Goal: Task Accomplishment & Management: Manage account settings

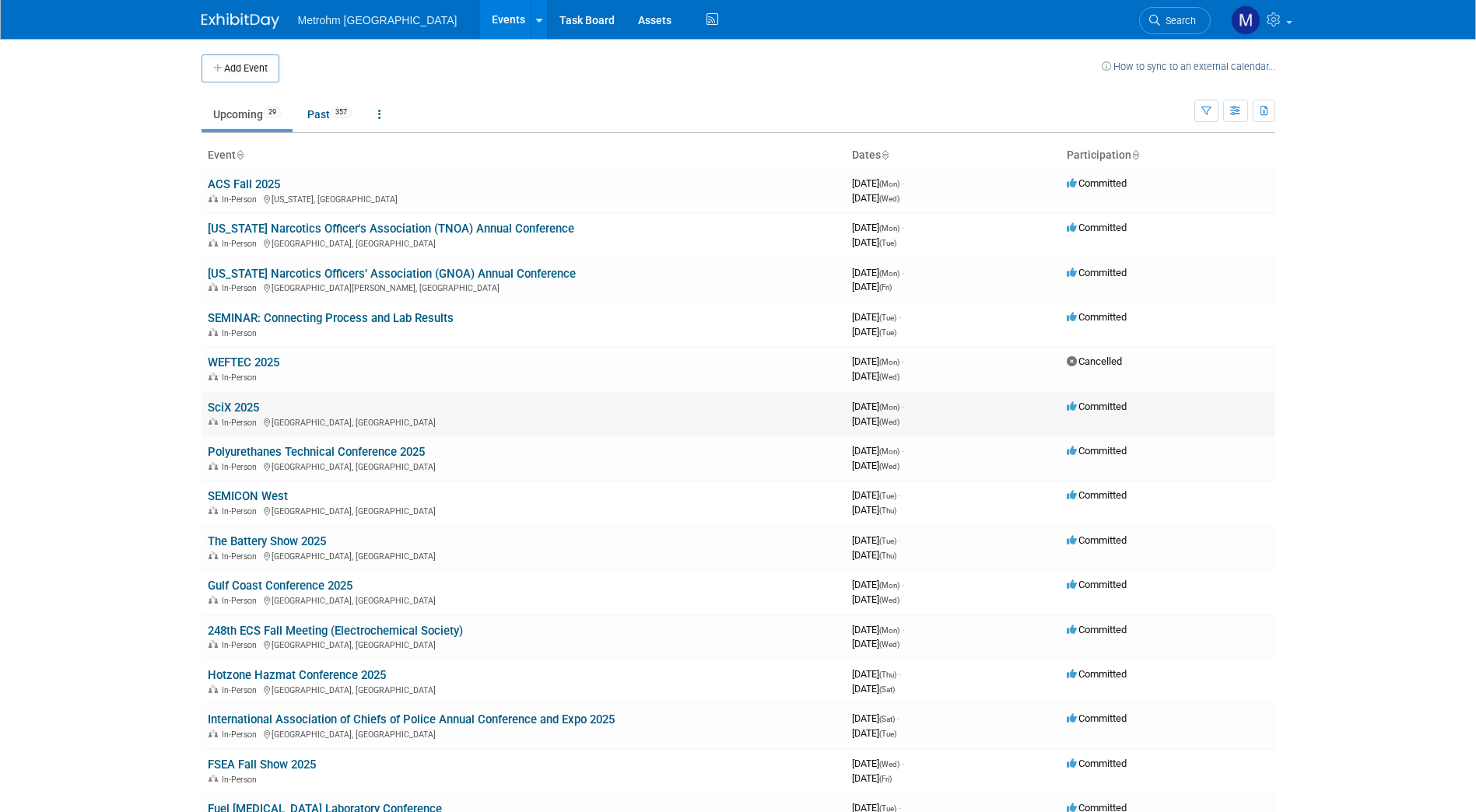
click at [246, 402] on link "SciX 2025" at bounding box center [233, 407] width 51 height 14
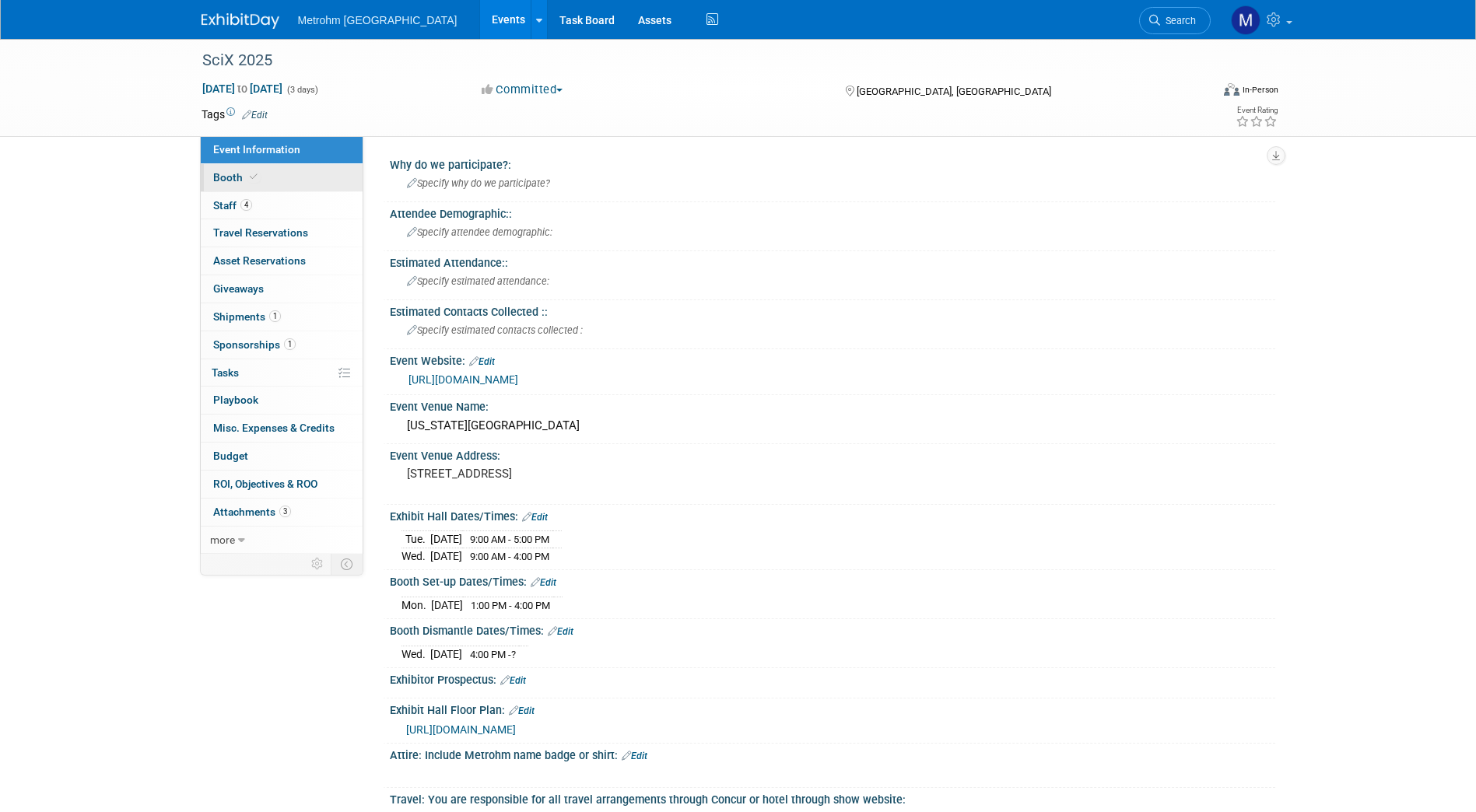
click at [288, 179] on link "Booth" at bounding box center [282, 178] width 162 height 27
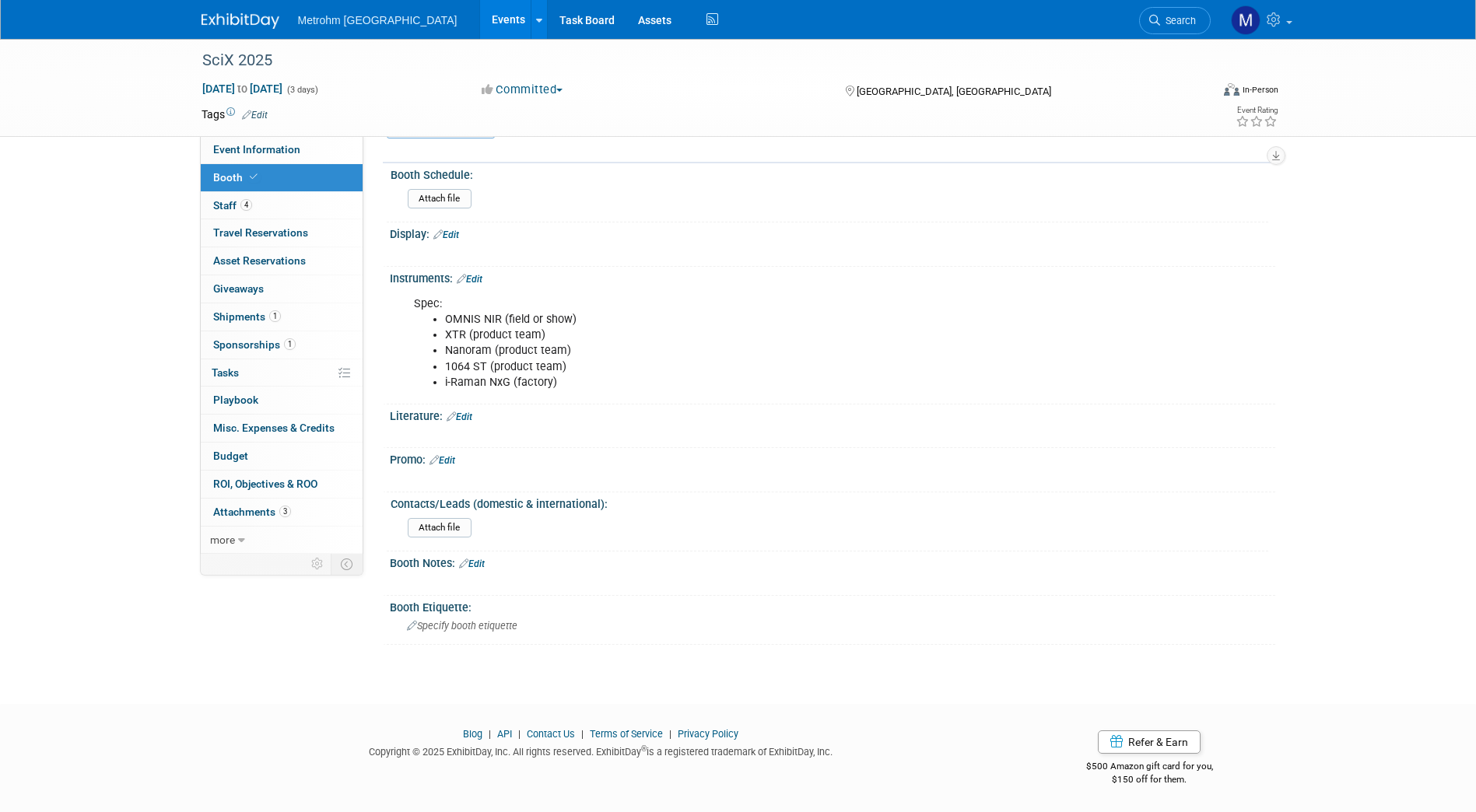
scroll to position [314, 0]
click at [286, 314] on link "1 Shipments 1" at bounding box center [282, 317] width 162 height 27
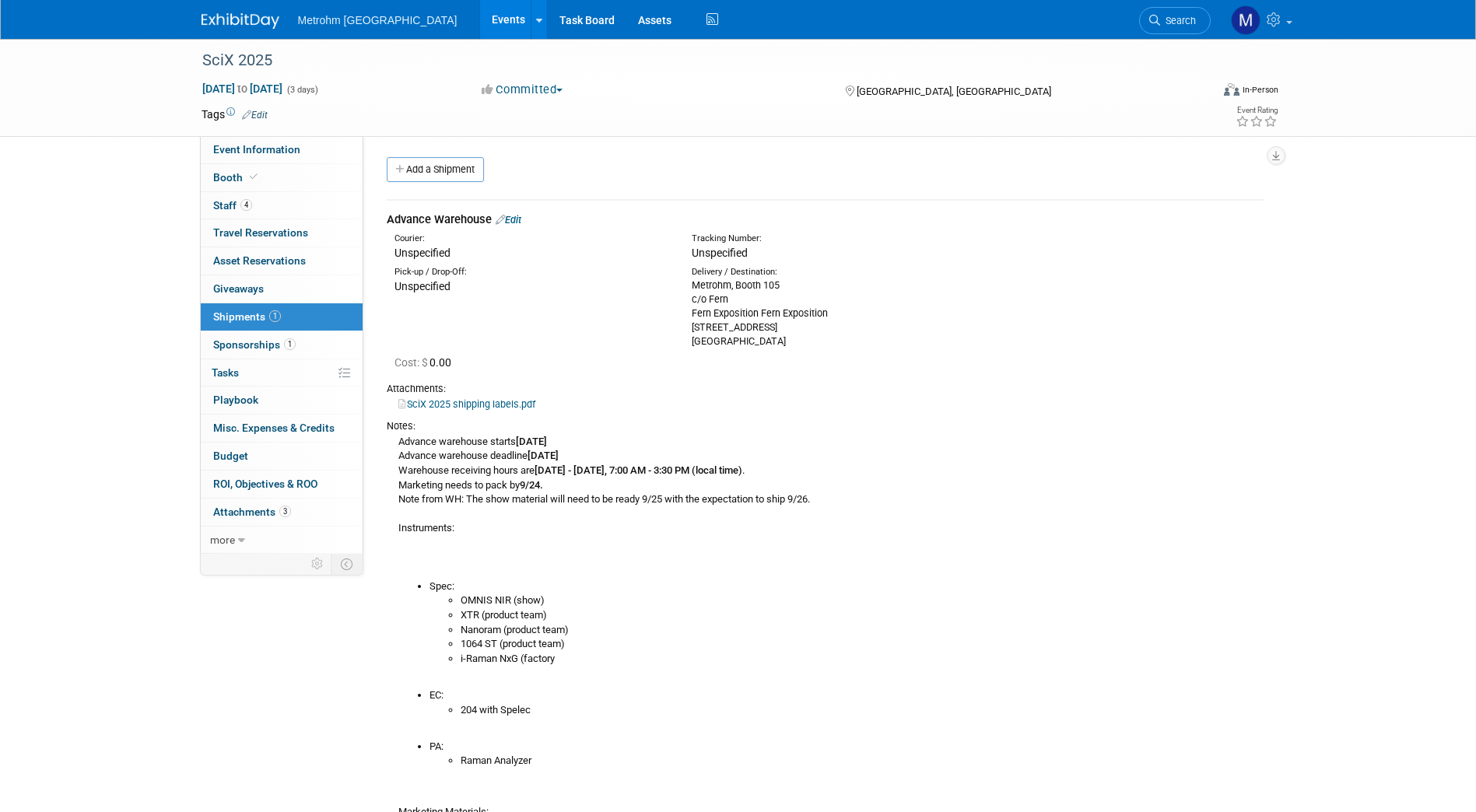
scroll to position [119, 0]
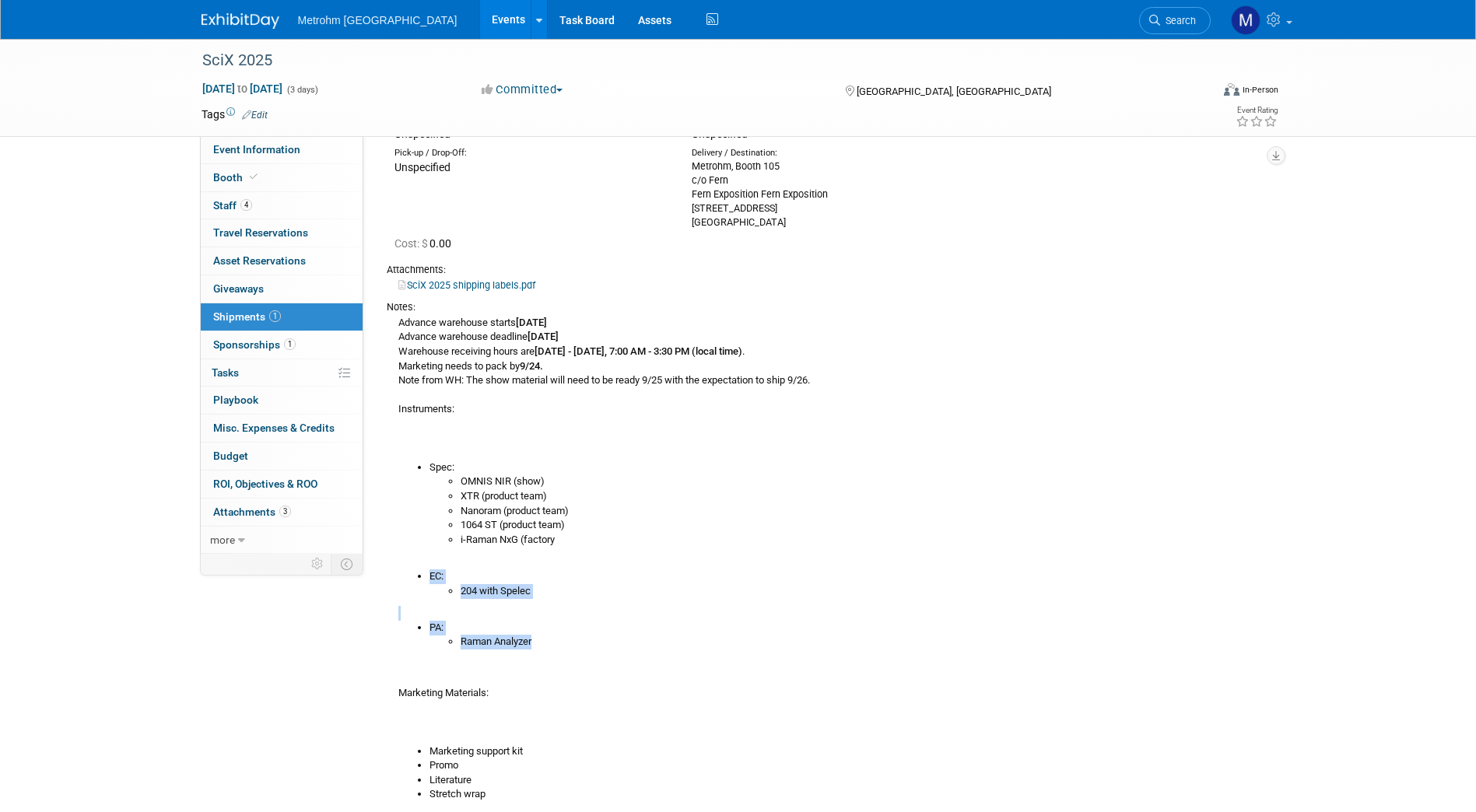
drag, startPoint x: 543, startPoint y: 643, endPoint x: 416, endPoint y: 580, distance: 141.8
click at [416, 580] on div "Advance warehouse starts September 8, 2025 Advance warehouse deadline October 3…" at bounding box center [825, 576] width 877 height 524
copy div "EC: 204 with Spelec PA: Raman Analyzer"
click at [285, 143] on link "Event Information" at bounding box center [282, 149] width 162 height 27
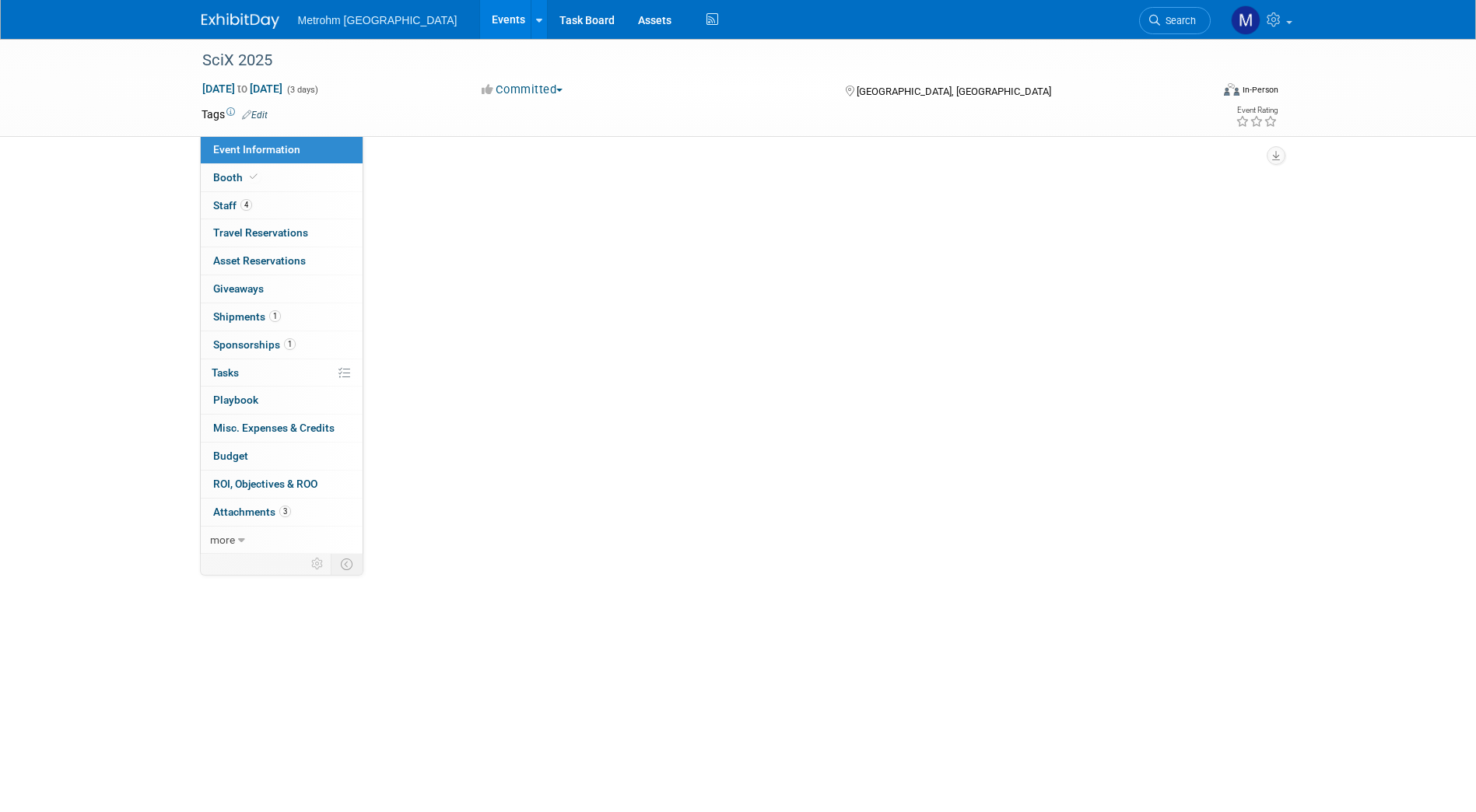
scroll to position [0, 0]
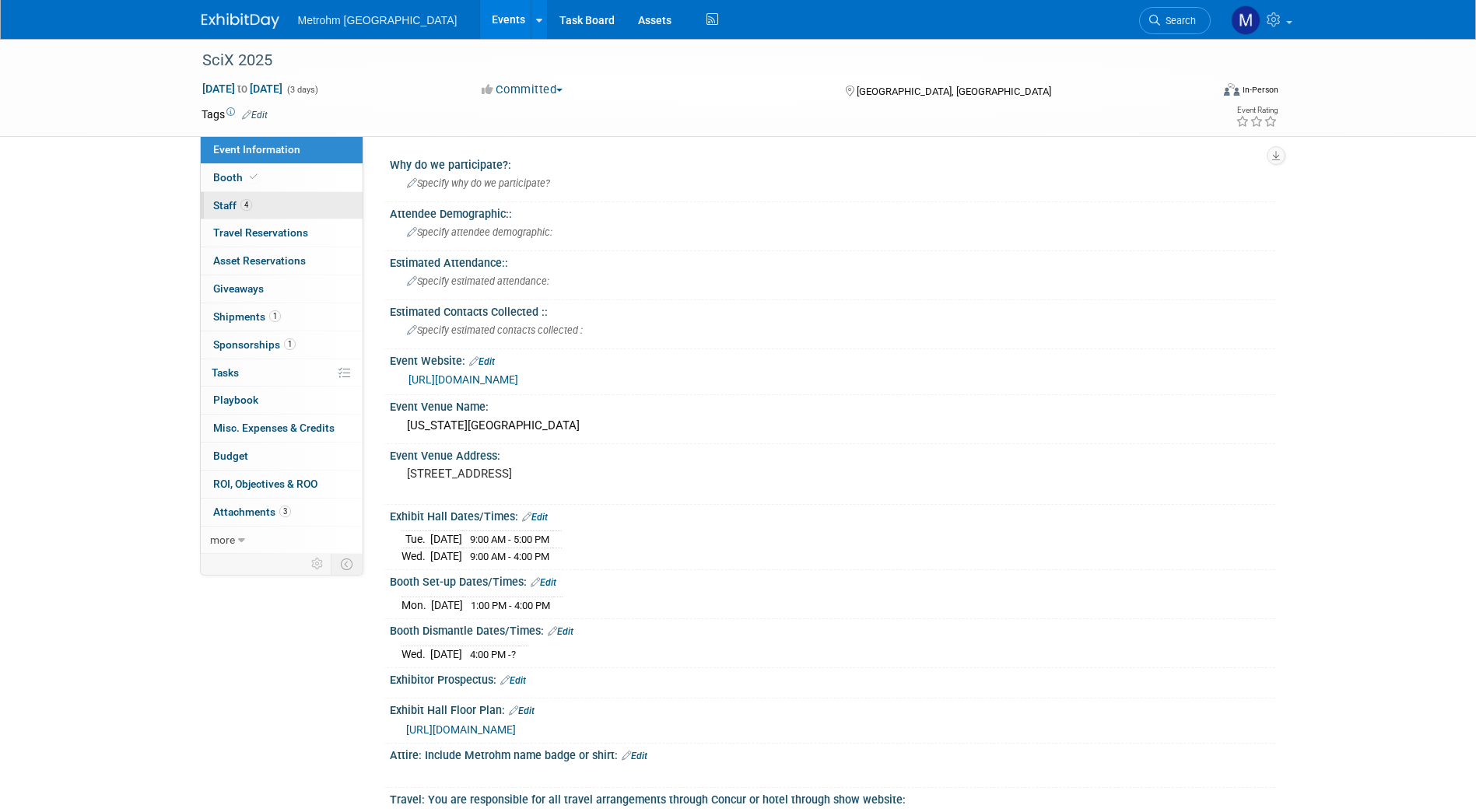
click at [281, 205] on link "4 Staff 4" at bounding box center [282, 205] width 162 height 27
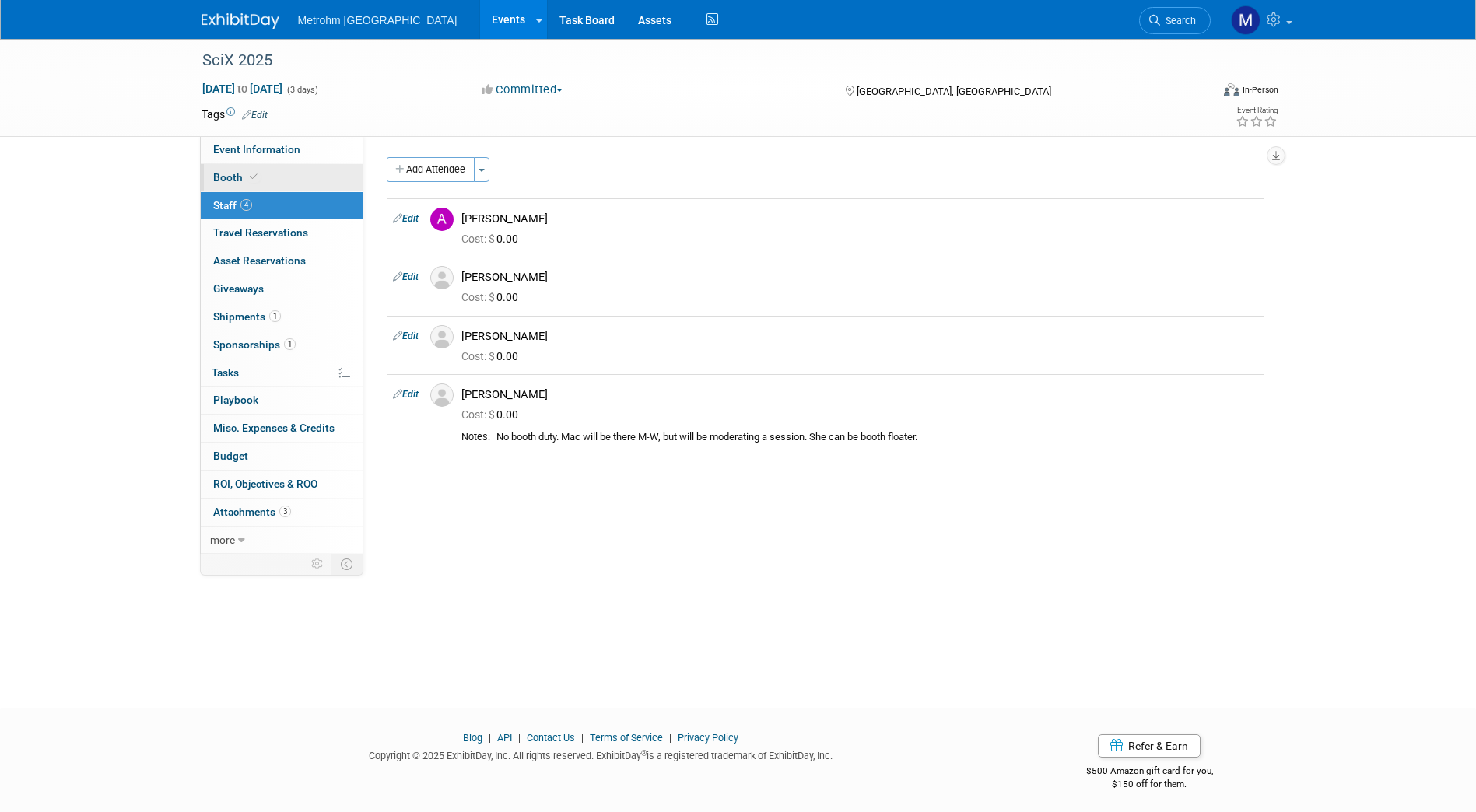
click at [299, 172] on link "Booth" at bounding box center [282, 178] width 162 height 27
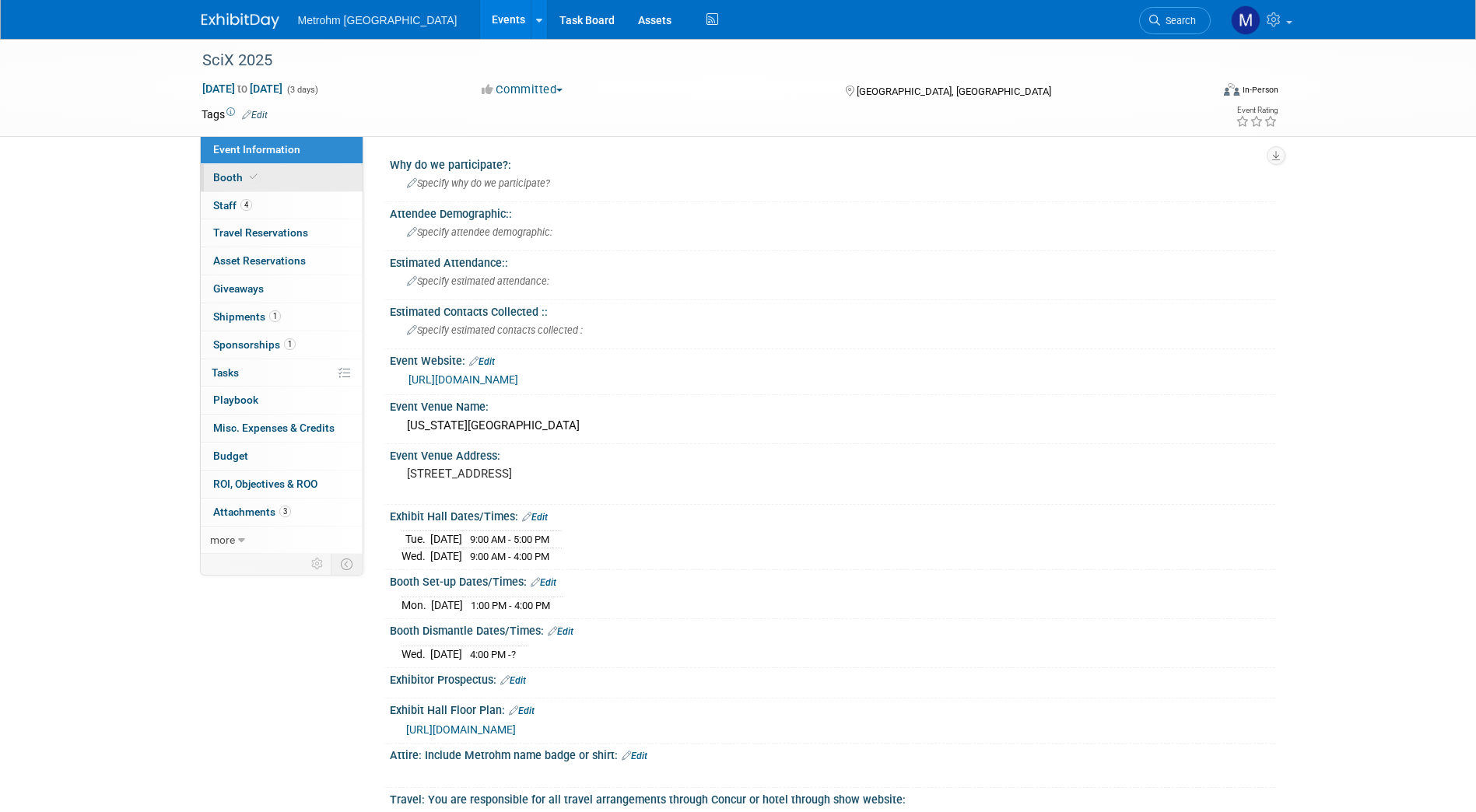
click at [293, 182] on link "Booth" at bounding box center [282, 178] width 162 height 27
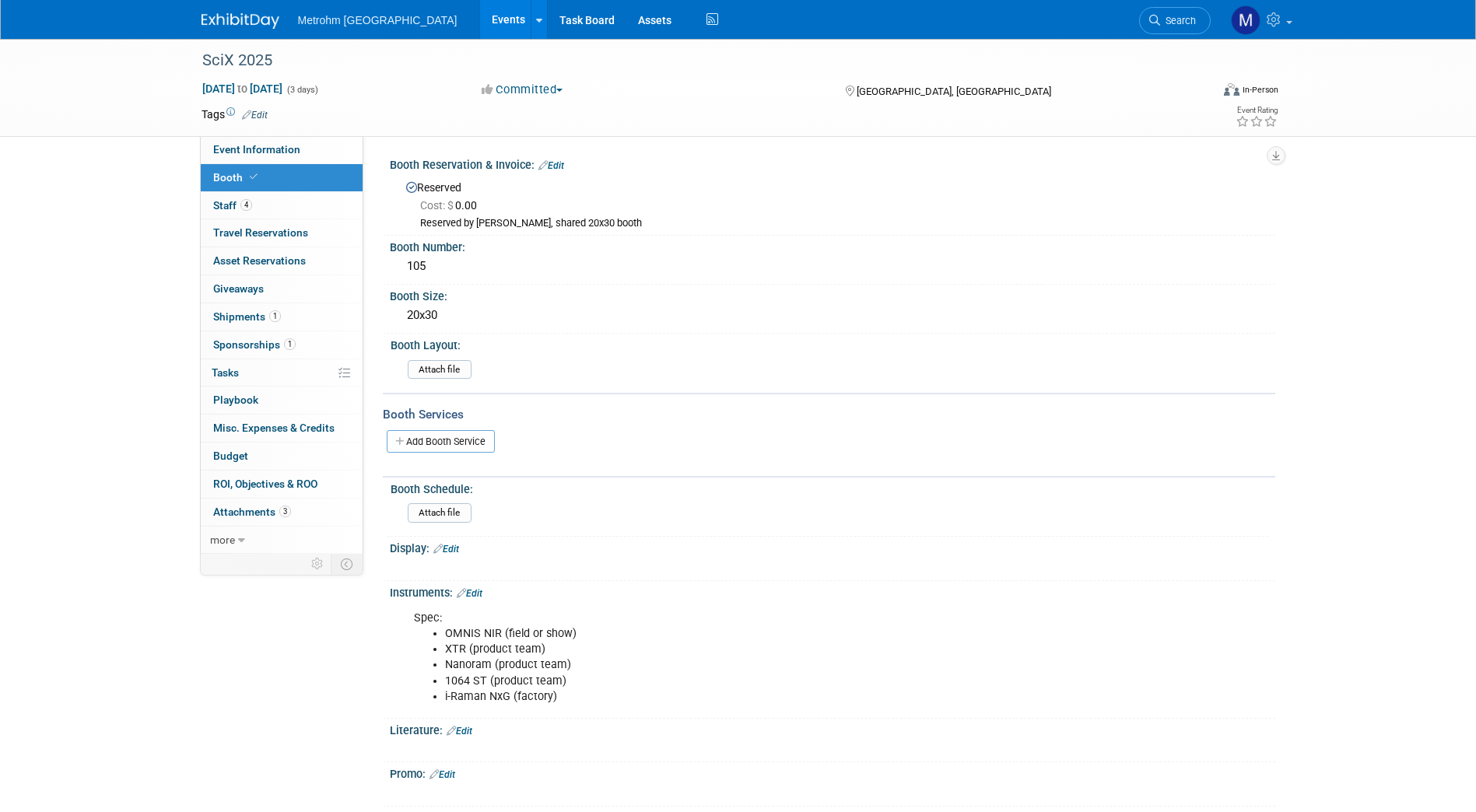
click at [481, 589] on link "Edit" at bounding box center [469, 594] width 25 height 11
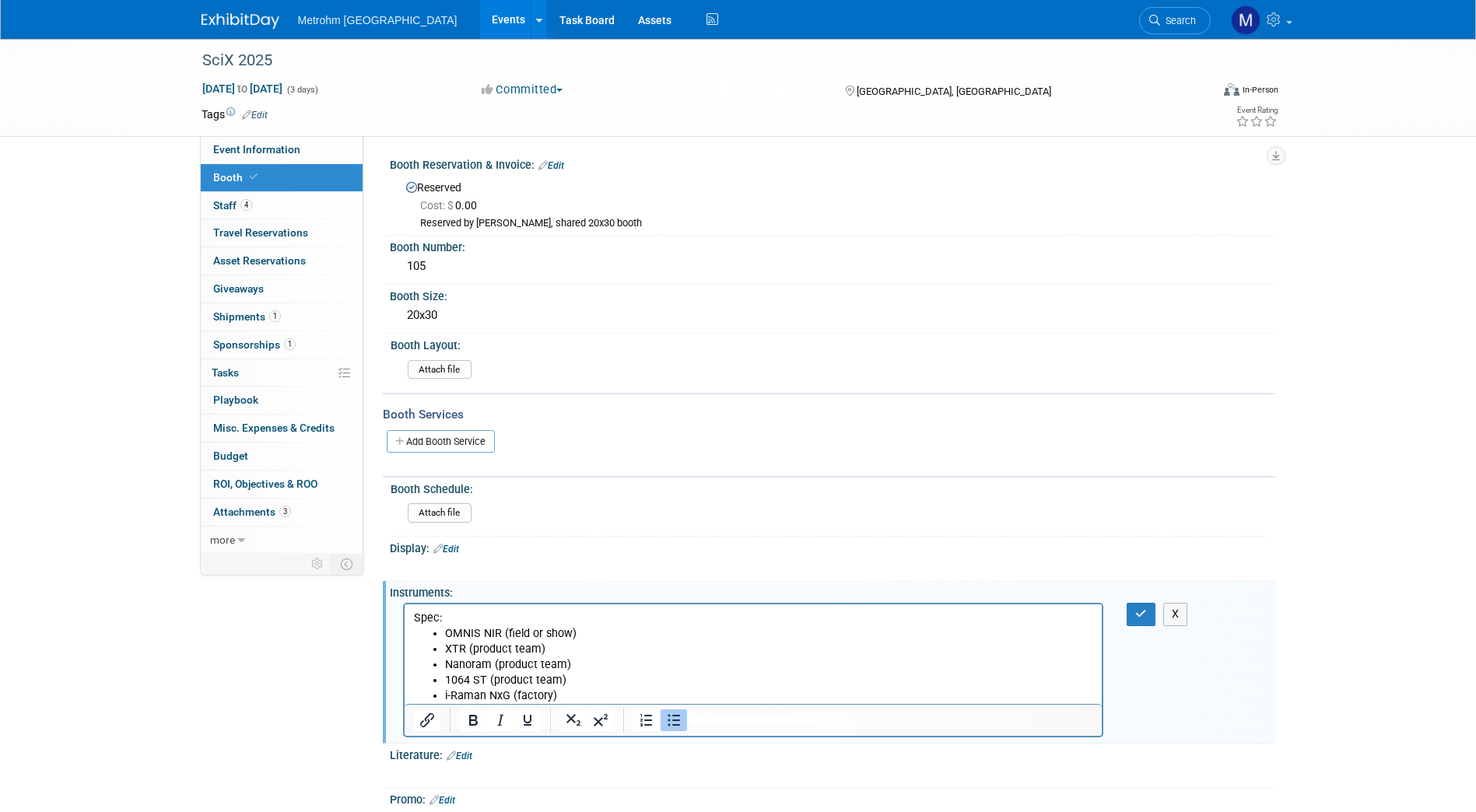
click at [602, 694] on li "i-Raman NxG (factory)" at bounding box center [768, 696] width 649 height 16
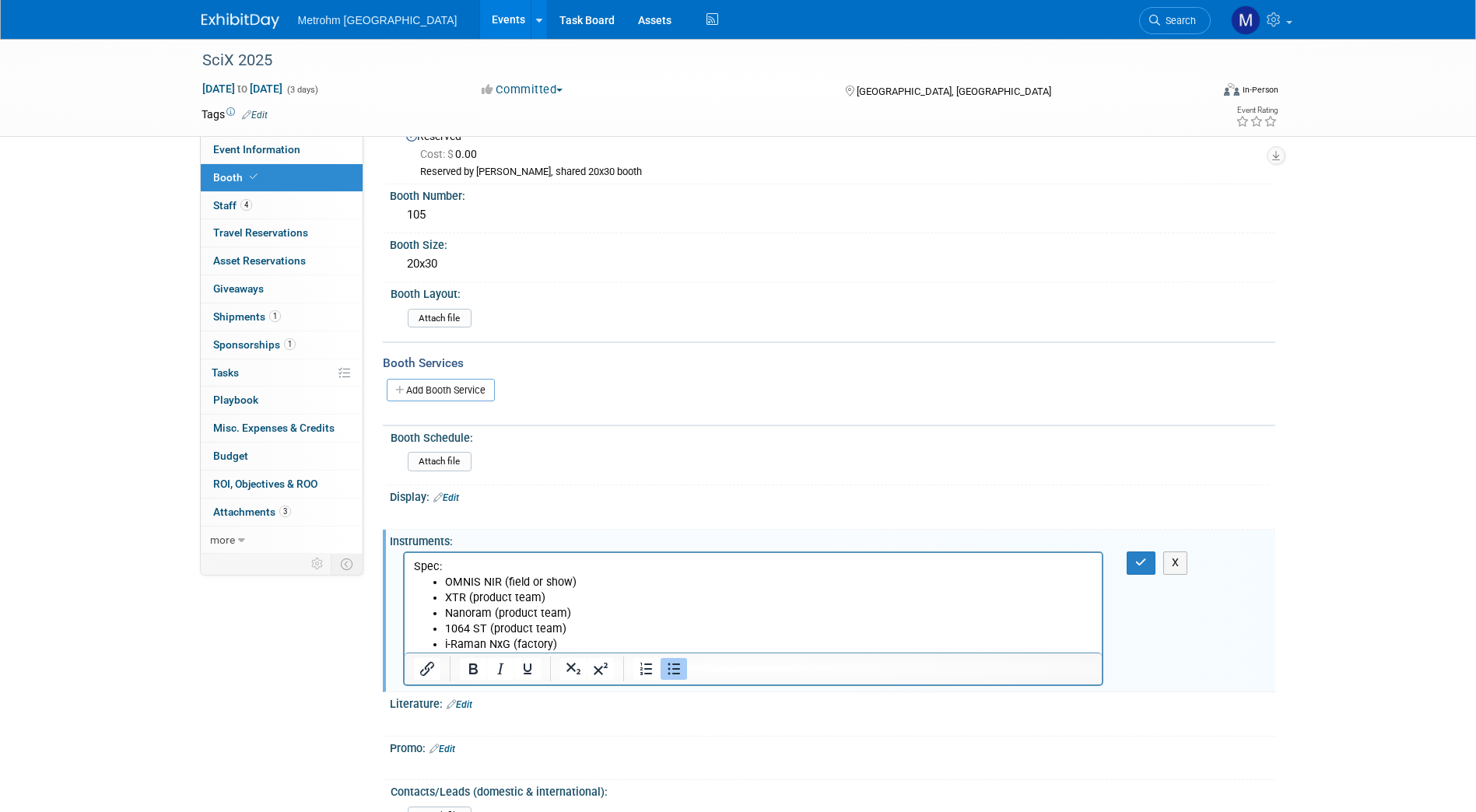
scroll to position [54, 0]
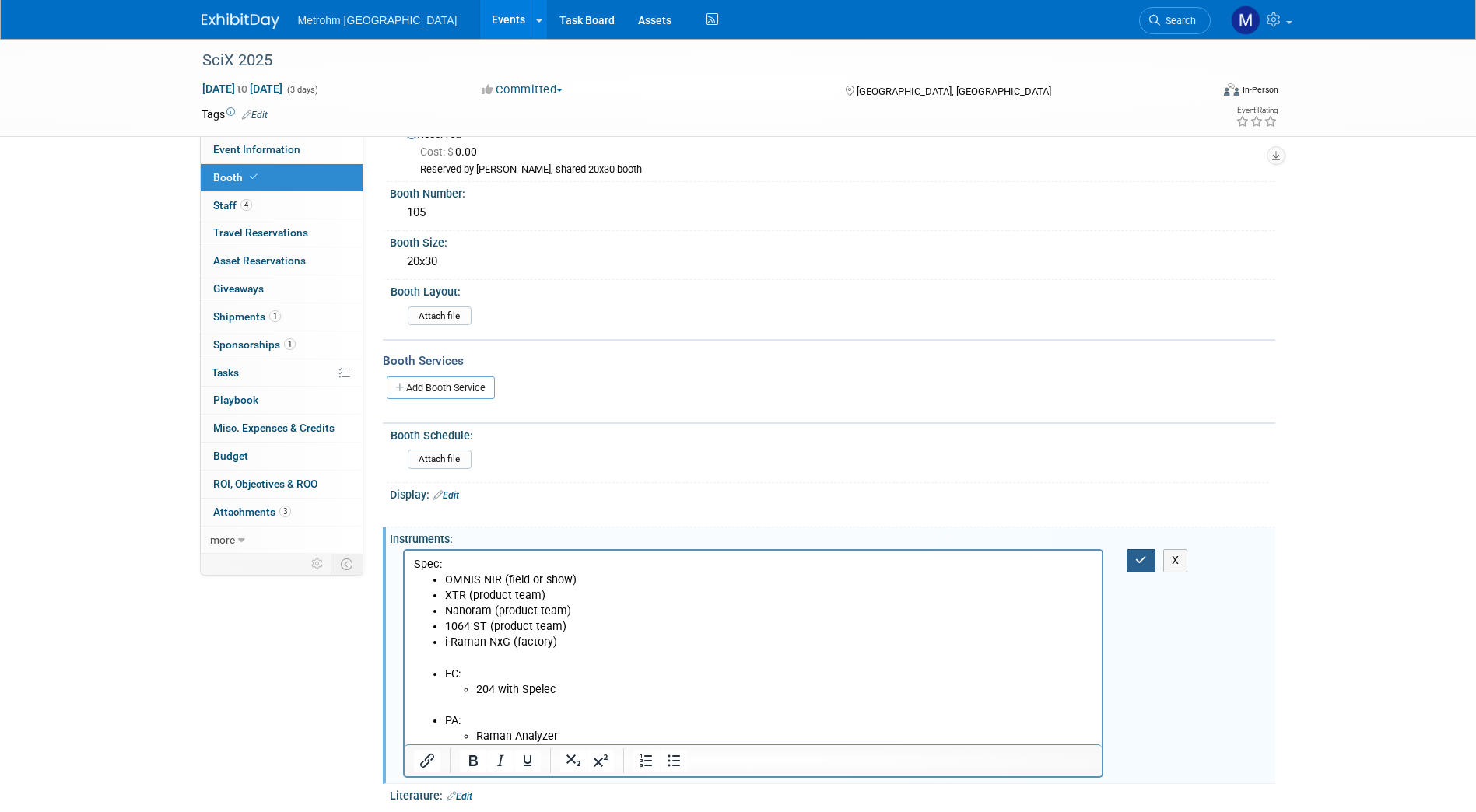
click at [1152, 569] on button "button" at bounding box center [1141, 560] width 29 height 23
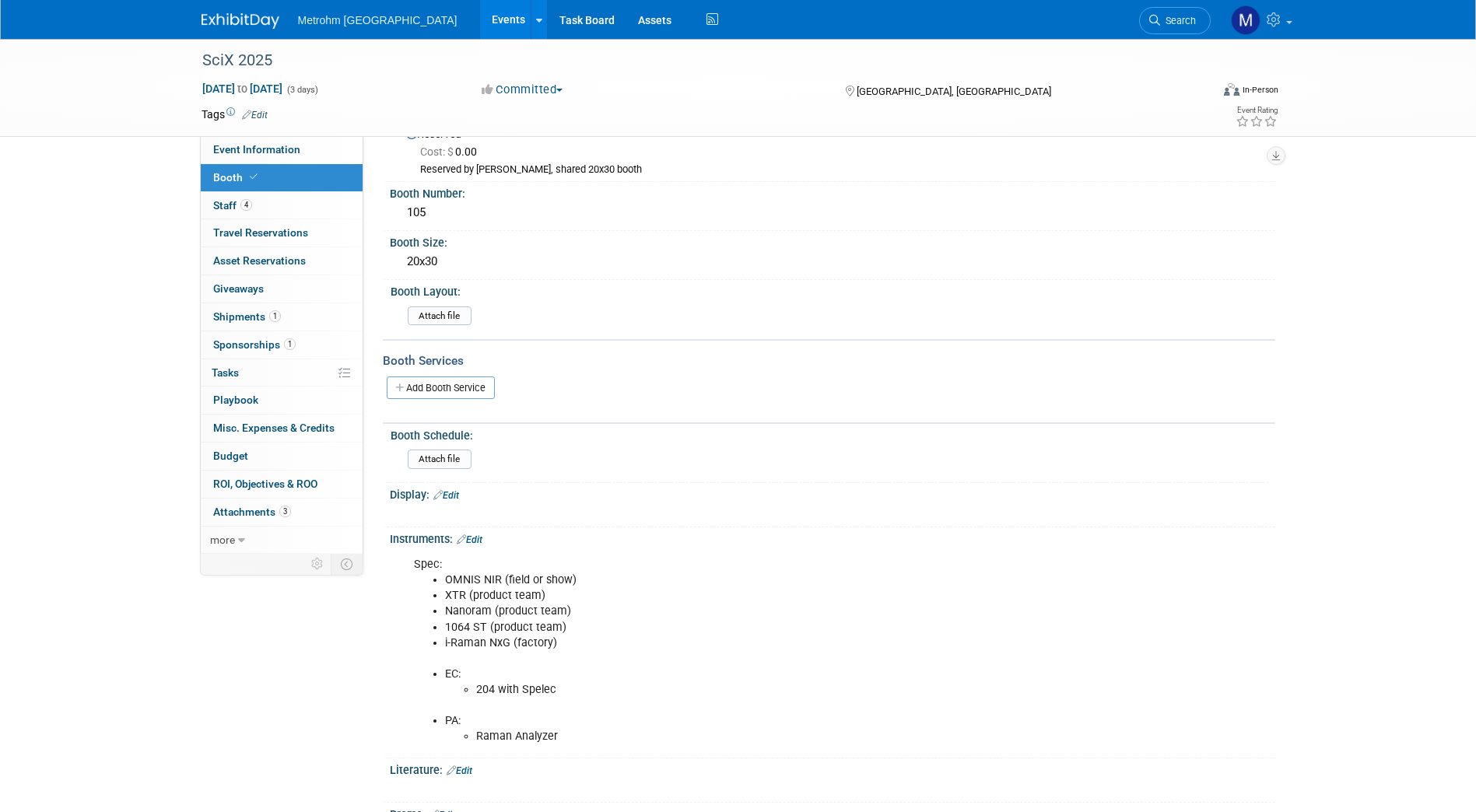
click at [243, 11] on link at bounding box center [249, 13] width 97 height 12
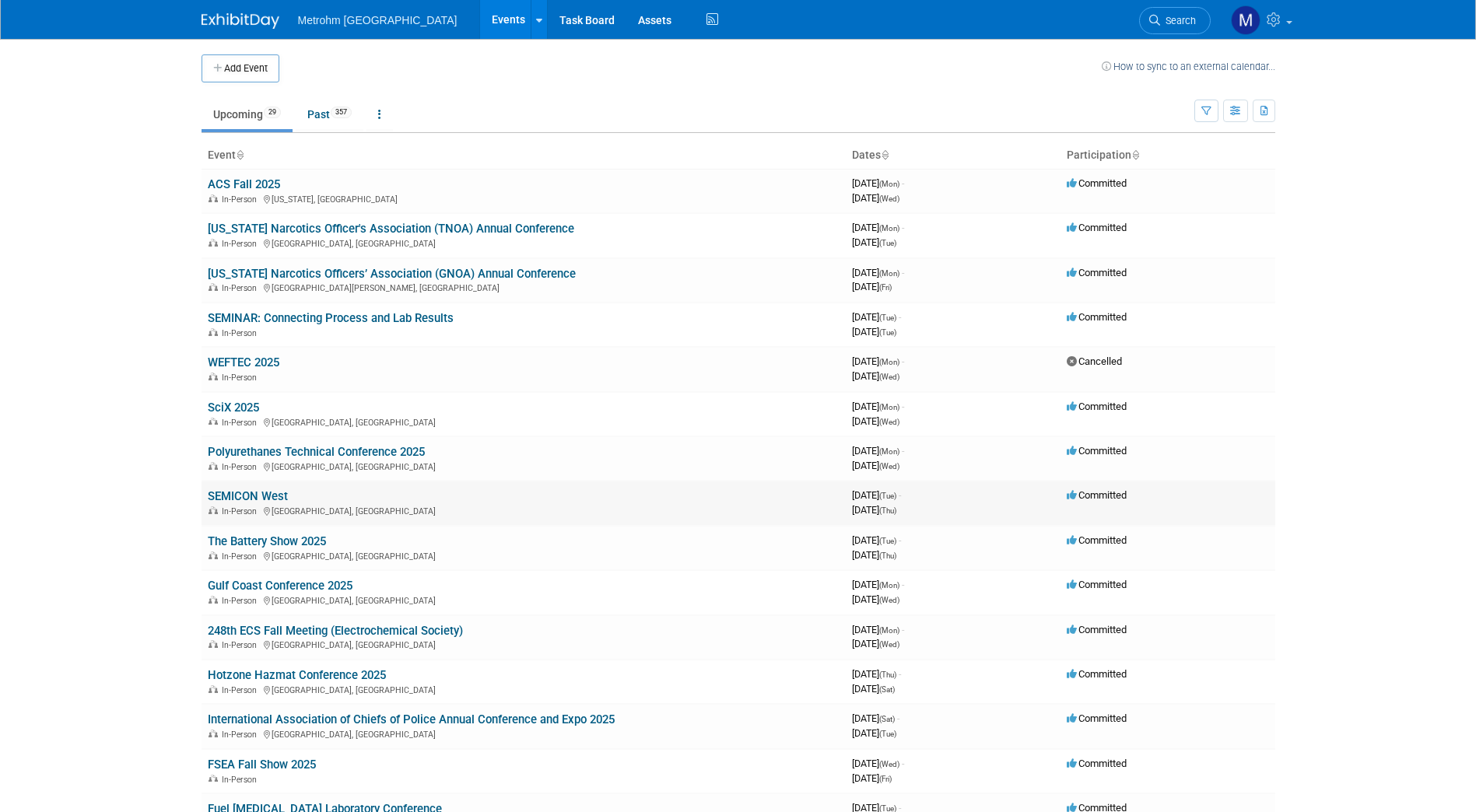
click at [265, 491] on link "SEMICON West" at bounding box center [248, 496] width 80 height 14
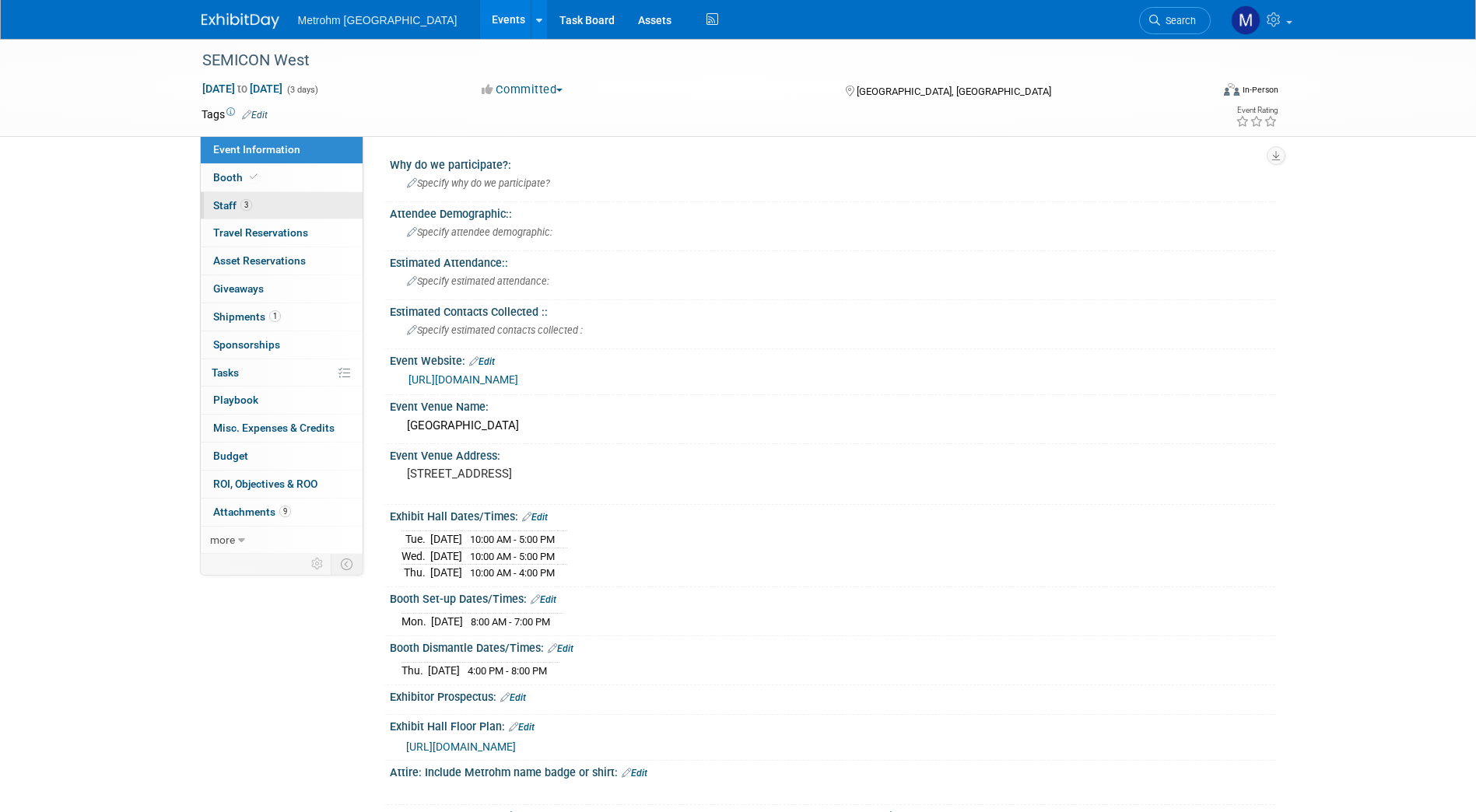
click at [239, 207] on span "Staff 3" at bounding box center [233, 205] width 39 height 12
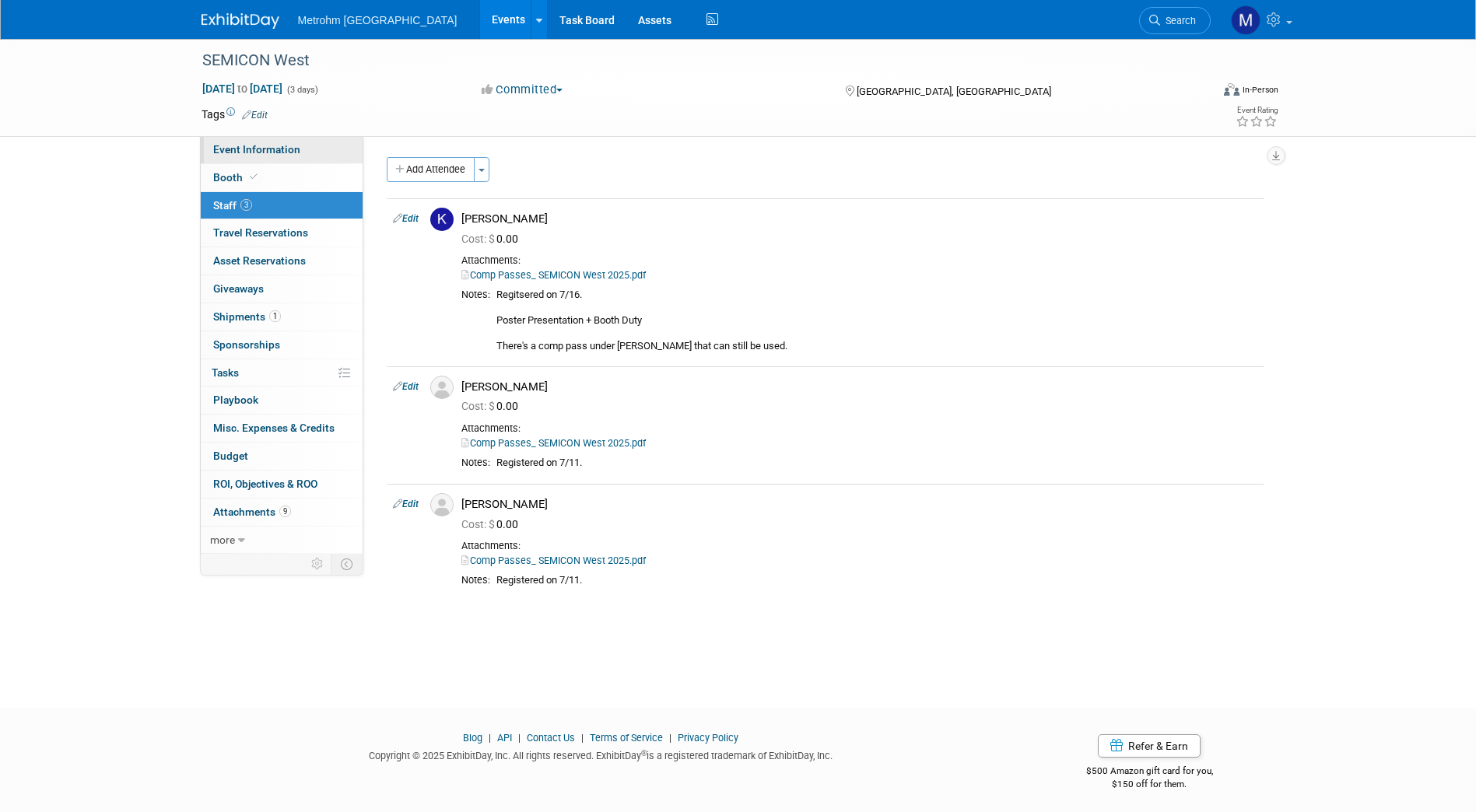
click at [246, 152] on span "Event Information" at bounding box center [257, 149] width 87 height 12
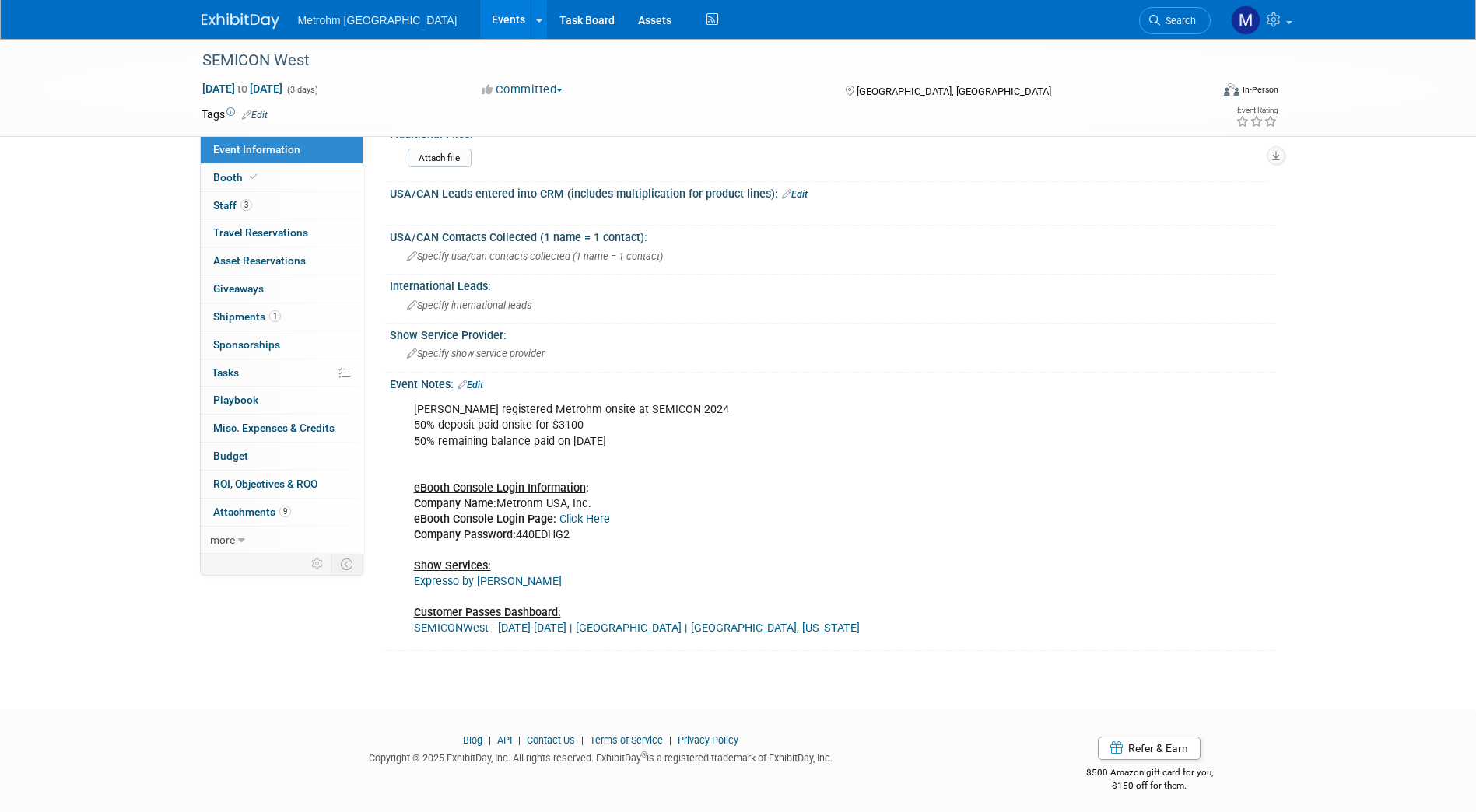
scroll to position [949, 0]
click at [304, 185] on link "Booth" at bounding box center [282, 178] width 162 height 27
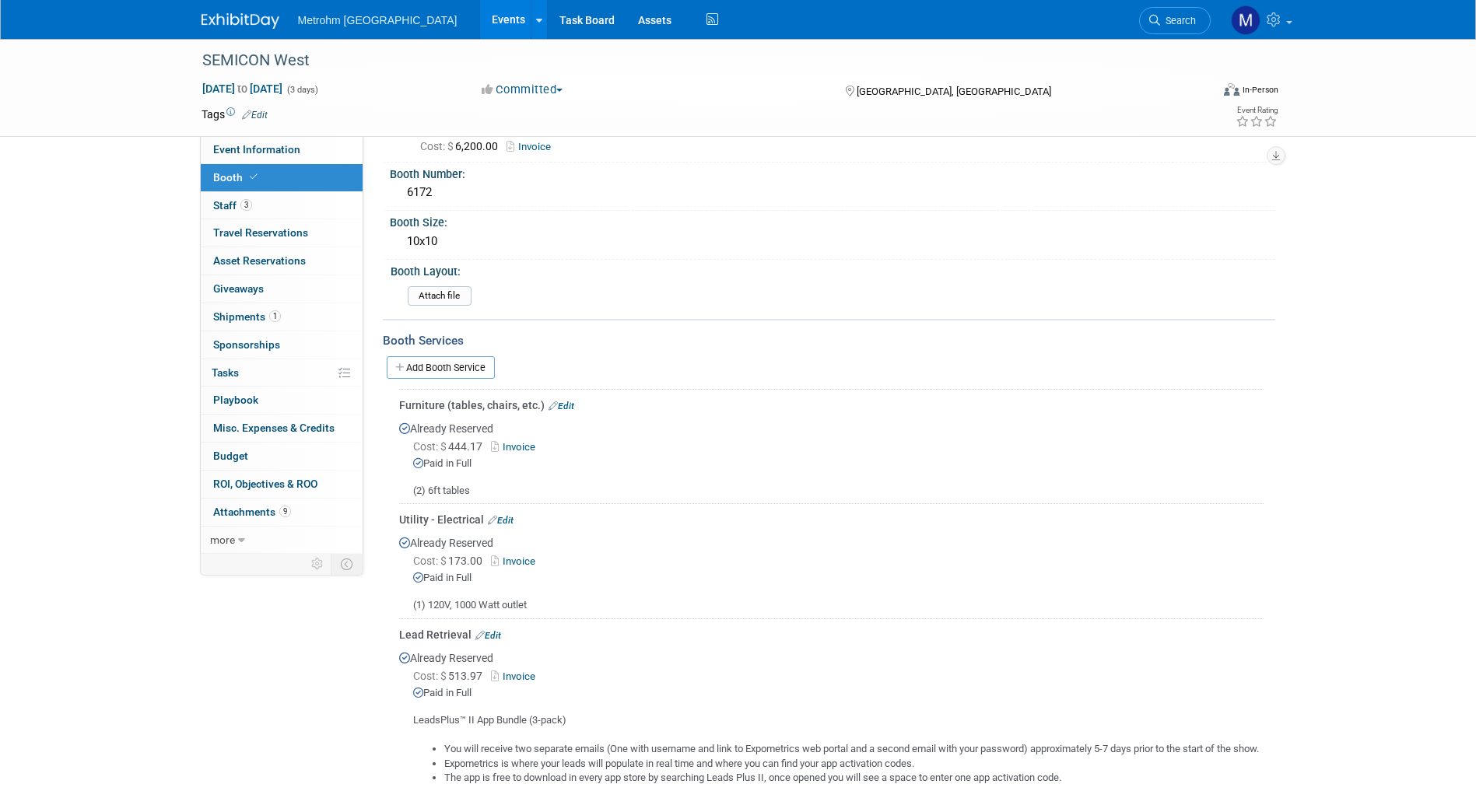
scroll to position [0, 0]
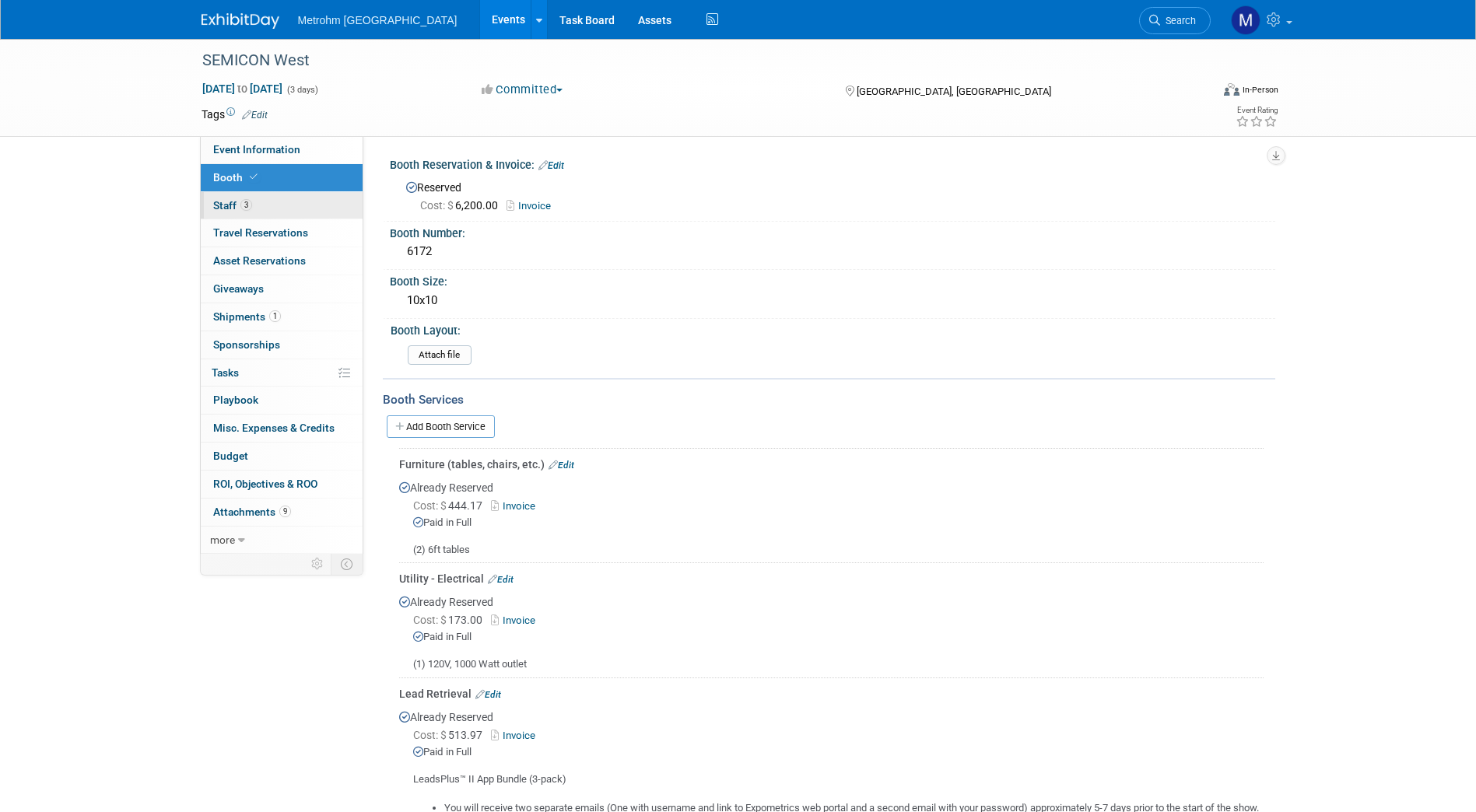
click at [270, 211] on link "3 Staff 3" at bounding box center [282, 205] width 162 height 27
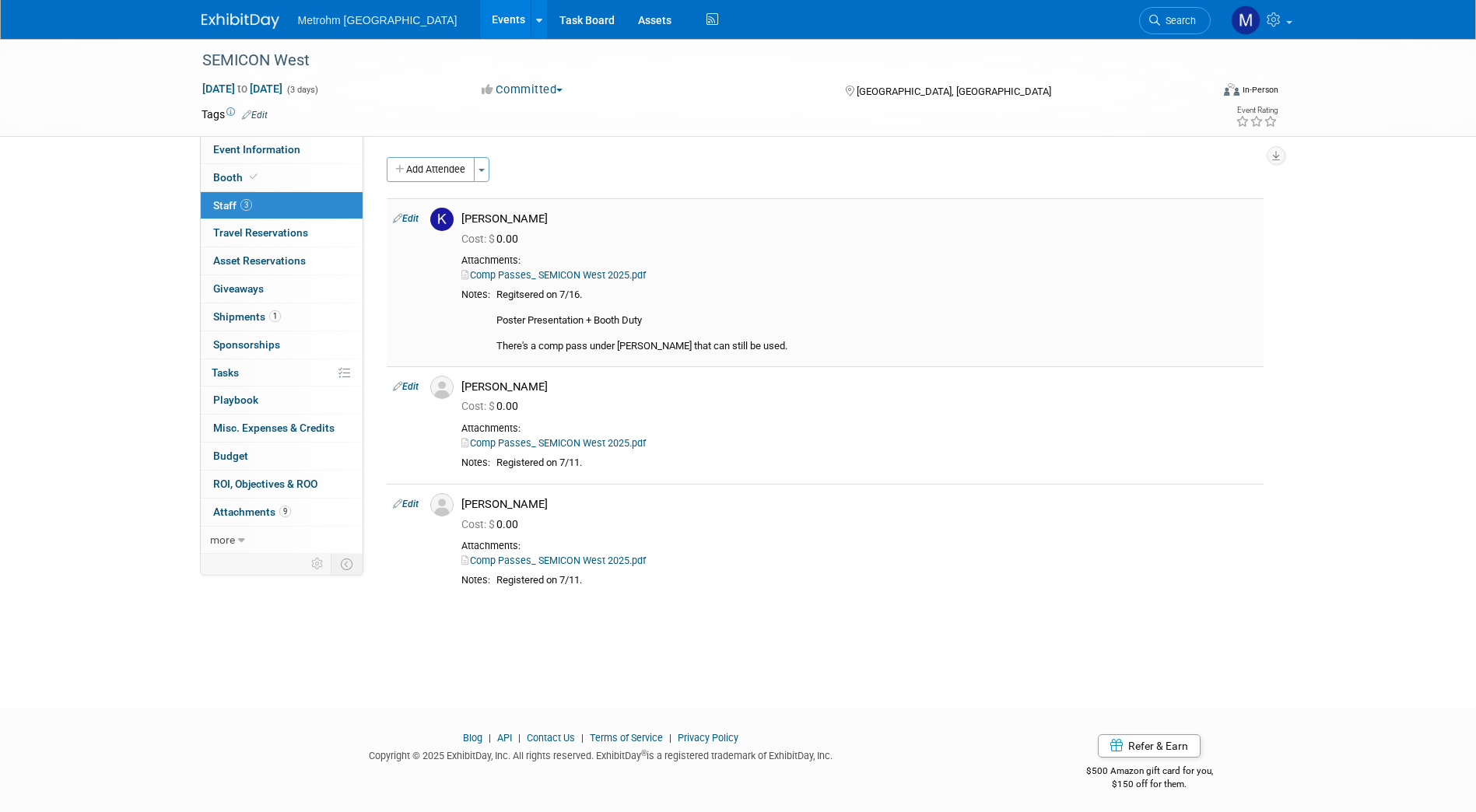
click at [514, 274] on link "Comp Passes_ SEMICON West 2025.pdf" at bounding box center [554, 274] width 185 height 11
click at [274, 312] on span "1" at bounding box center [274, 316] width 11 height 11
